Goal: Transaction & Acquisition: Download file/media

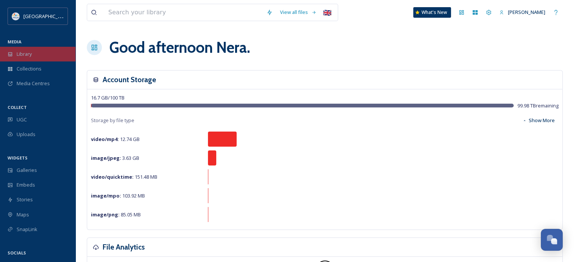
click at [44, 51] on div "Library" at bounding box center [37, 54] width 75 height 15
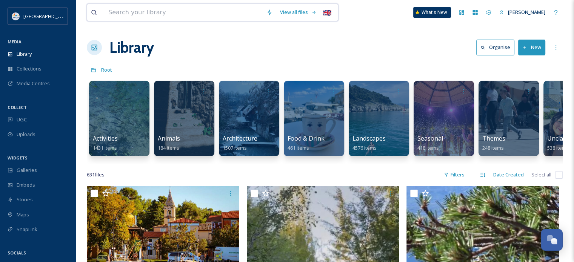
click at [200, 18] on input at bounding box center [184, 12] width 158 height 17
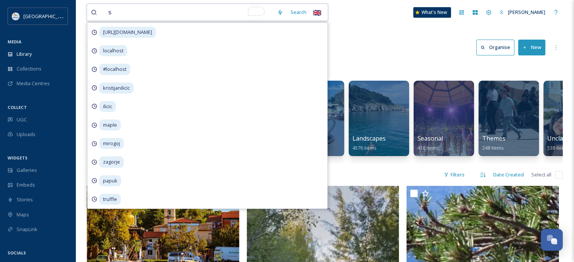
scroll to position [2988, 0]
type input "split"
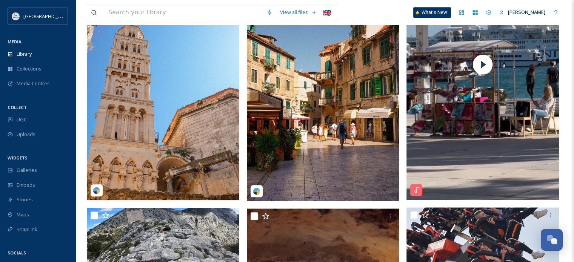
scroll to position [876, 0]
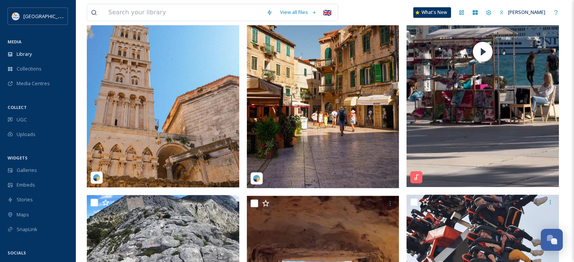
click at [319, 83] on img at bounding box center [323, 86] width 152 height 203
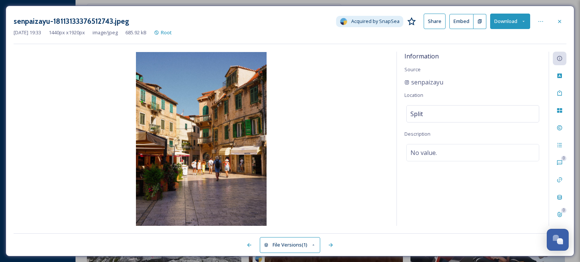
click at [504, 24] on button "Download" at bounding box center [510, 21] width 40 height 15
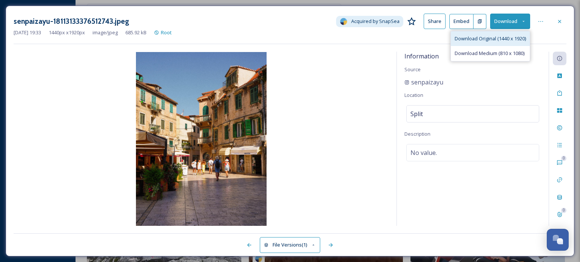
click at [475, 40] on span "Download Original (1440 x 1920)" at bounding box center [489, 38] width 71 height 7
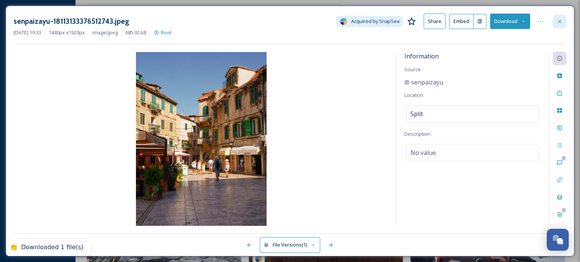
click at [560, 21] on icon at bounding box center [559, 21] width 6 height 6
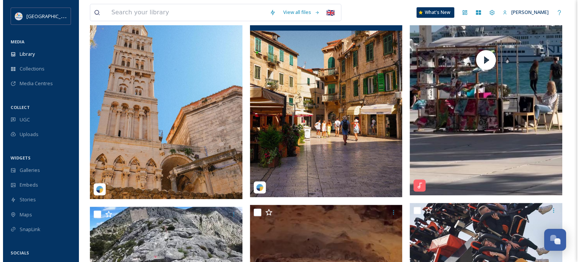
scroll to position [860, 0]
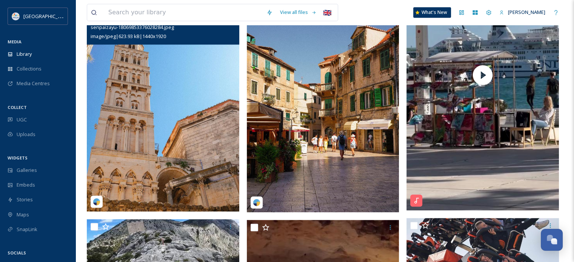
click at [212, 104] on img at bounding box center [163, 110] width 152 height 203
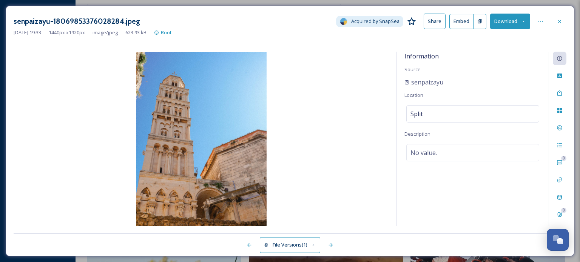
click at [501, 21] on button "Download" at bounding box center [510, 21] width 40 height 15
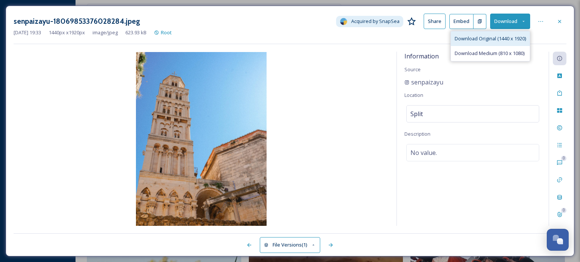
click at [485, 35] on span "Download Original (1440 x 1920)" at bounding box center [489, 38] width 71 height 7
